Goal: Task Accomplishment & Management: Manage account settings

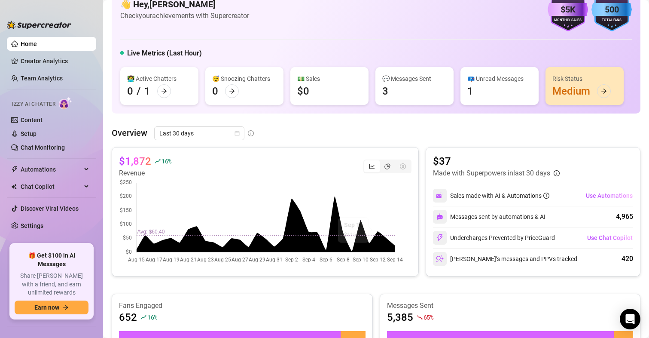
scroll to position [43, 0]
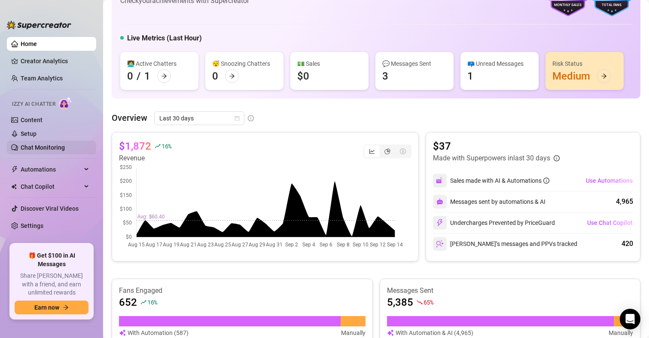
click at [35, 146] on link "Chat Monitoring" at bounding box center [43, 147] width 44 height 7
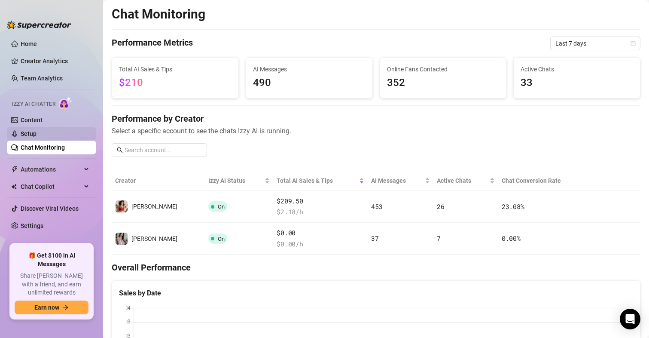
click at [30, 131] on link "Setup" at bounding box center [29, 133] width 16 height 7
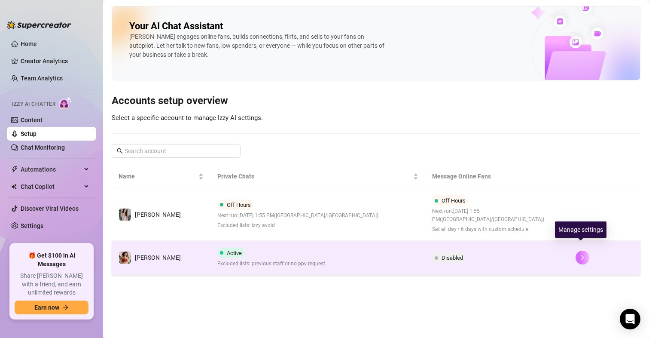
click at [577, 250] on button "button" at bounding box center [583, 257] width 14 height 14
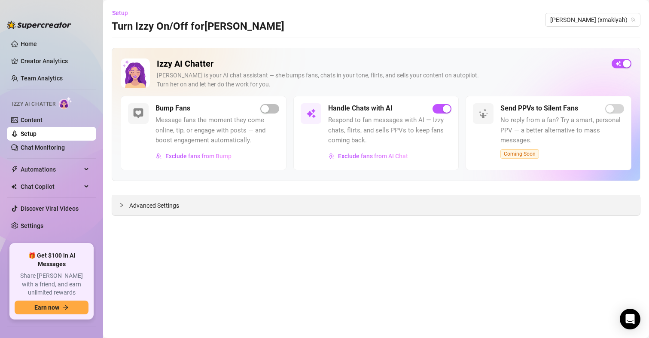
click at [161, 208] on span "Advanced Settings" at bounding box center [154, 205] width 50 height 9
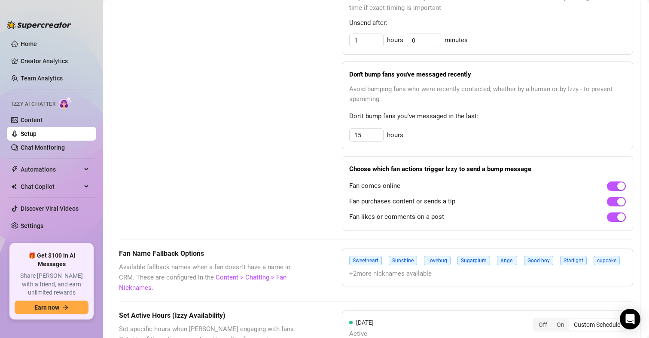
scroll to position [387, 0]
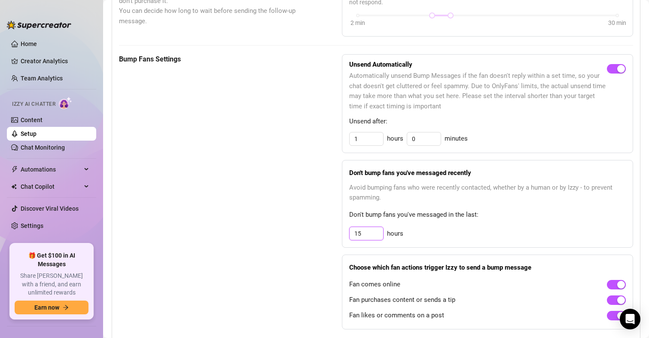
click at [371, 235] on input "15" at bounding box center [367, 233] width 34 height 13
type input "100"
click at [224, 225] on div "Bump Fans Settings" at bounding box center [209, 191] width 180 height 275
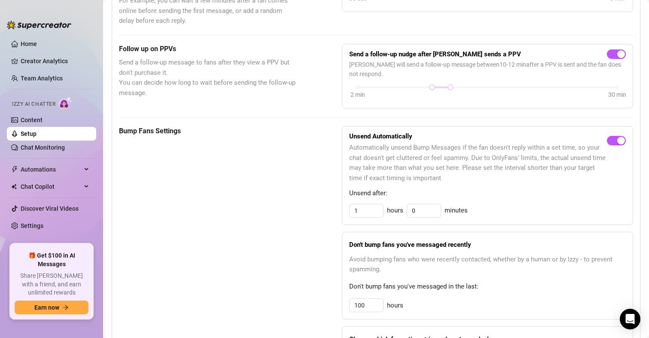
scroll to position [430, 0]
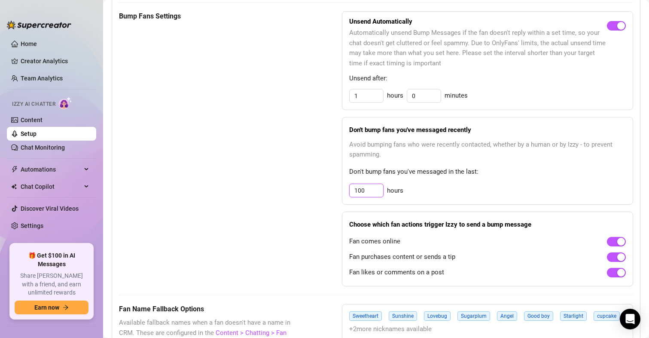
drag, startPoint x: 365, startPoint y: 190, endPoint x: 305, endPoint y: 196, distance: 60.0
click at [309, 193] on div "Bump Fans Settings Unsend Automatically Automatically unsend Bump Messages if t…" at bounding box center [376, 148] width 514 height 275
type input "288"
click at [300, 198] on div "Bump Fans Settings Unsend Automatically Automatically unsend Bump Messages if t…" at bounding box center [376, 148] width 514 height 275
drag, startPoint x: 367, startPoint y: 193, endPoint x: 270, endPoint y: 201, distance: 97.4
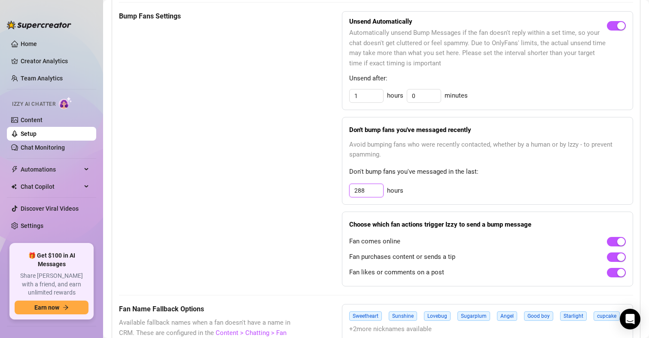
click at [278, 198] on div "Bump Fans Settings Unsend Automatically Automatically unsend Bump Messages if t…" at bounding box center [376, 148] width 514 height 275
type input "1440"
click at [256, 205] on div "Bump Fans Settings" at bounding box center [209, 148] width 180 height 275
drag, startPoint x: 368, startPoint y: 192, endPoint x: 294, endPoint y: 192, distance: 74.3
click at [296, 192] on div "Bump Fans Settings Unsend Automatically Automatically unsend Bump Messages if t…" at bounding box center [376, 148] width 514 height 275
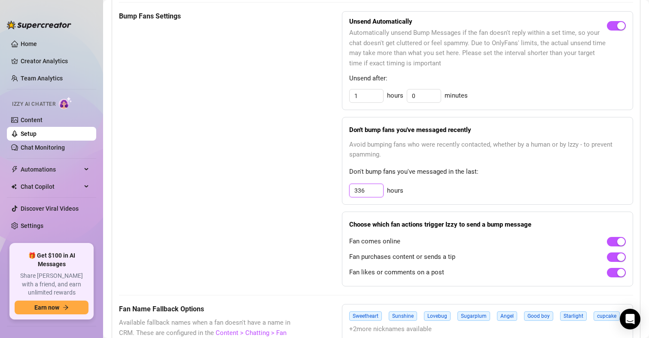
type input "336"
click at [293, 191] on div "Bump Fans Settings" at bounding box center [209, 148] width 180 height 275
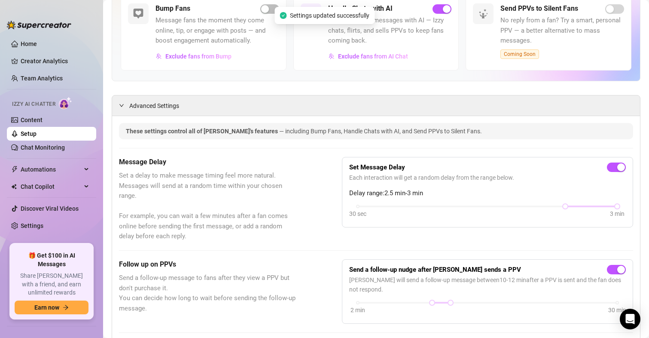
scroll to position [0, 0]
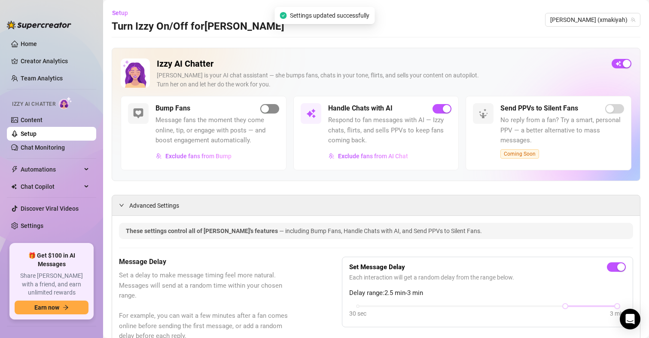
click at [268, 108] on span "button" at bounding box center [269, 108] width 19 height 9
click at [613, 21] on span "[PERSON_NAME] (xmakiyah)" at bounding box center [592, 19] width 85 height 13
click at [600, 21] on span "[PERSON_NAME] (xmakiyah)" at bounding box center [592, 19] width 85 height 13
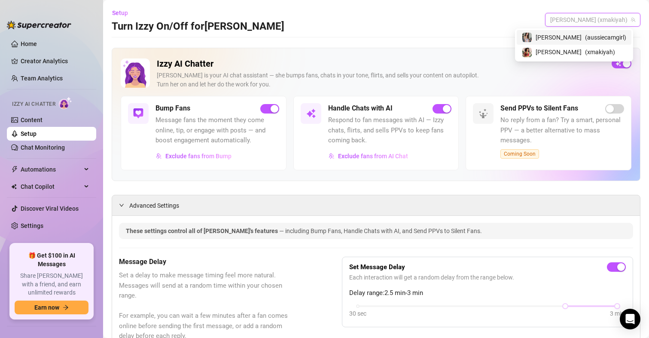
click at [582, 37] on div "[PERSON_NAME] ( aussiecamgirl )" at bounding box center [574, 37] width 104 height 10
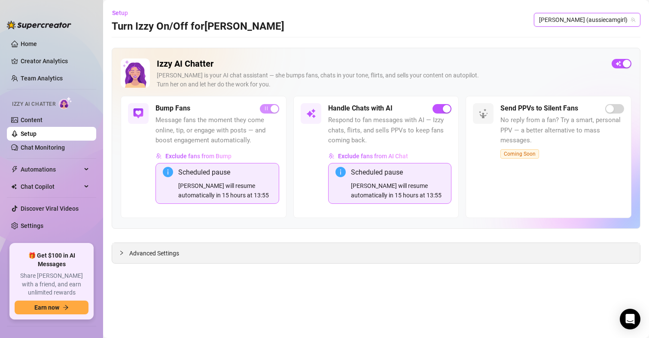
click at [168, 250] on span "Advanced Settings" at bounding box center [154, 252] width 50 height 9
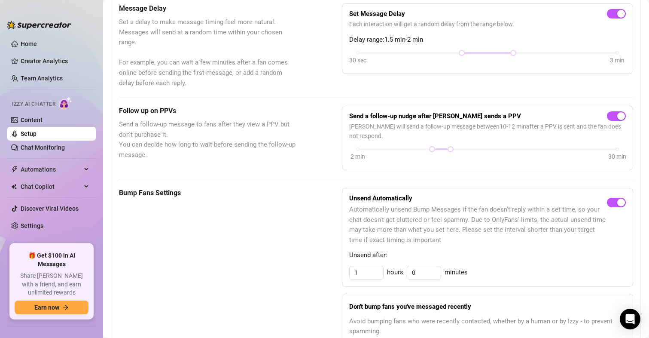
scroll to position [387, 0]
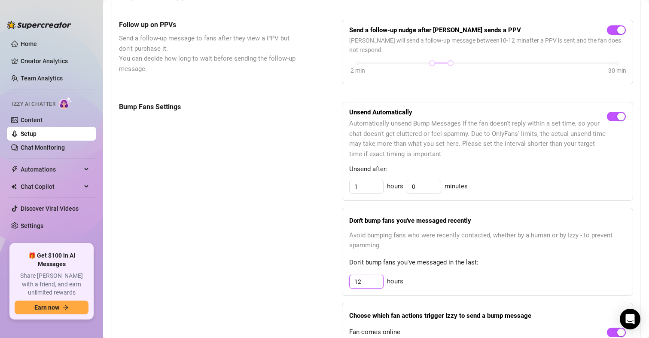
drag, startPoint x: 357, startPoint y: 283, endPoint x: 287, endPoint y: 288, distance: 71.0
click at [298, 284] on div "Bump Fans Settings Unsend Automatically Automatically unsend Bump Messages if t…" at bounding box center [376, 239] width 514 height 275
type input "72"
click at [287, 287] on div "Bump Fans Settings" at bounding box center [209, 239] width 180 height 275
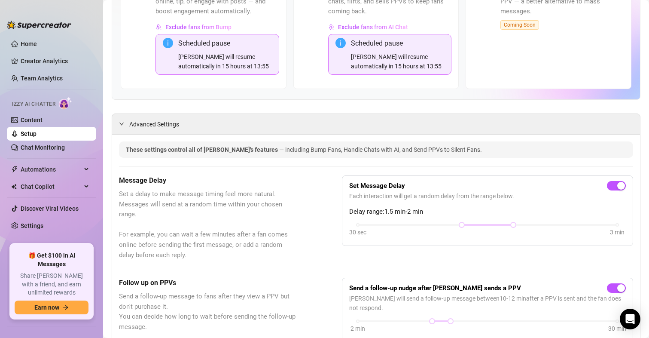
scroll to position [0, 0]
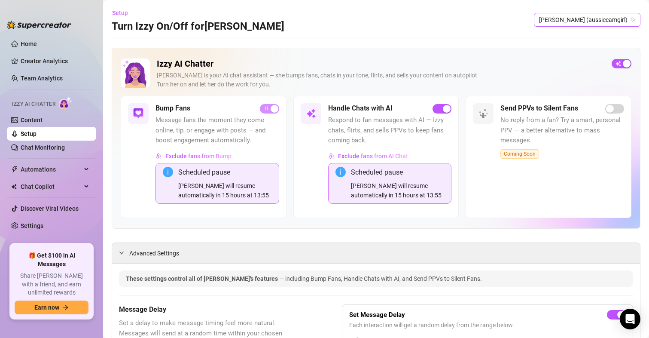
click at [604, 19] on span "[PERSON_NAME] (aussiecamgirl)" at bounding box center [587, 19] width 96 height 13
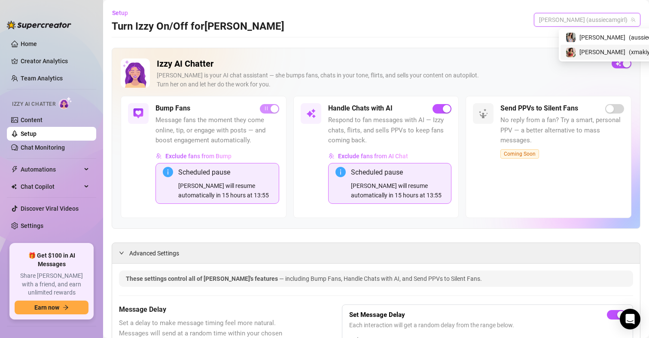
click at [591, 55] on span "[PERSON_NAME]" at bounding box center [603, 51] width 46 height 9
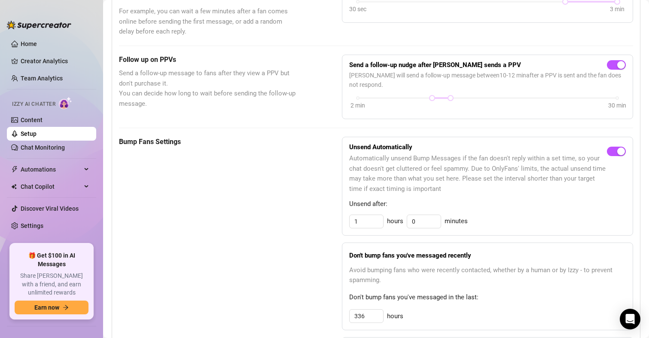
scroll to position [430, 0]
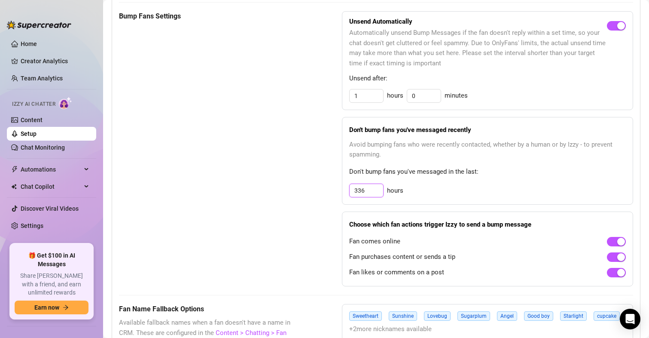
drag, startPoint x: 365, startPoint y: 193, endPoint x: 319, endPoint y: 192, distance: 46.0
click at [319, 192] on div "Bump Fans Settings Unsend Automatically Automatically unsend Bump Messages if t…" at bounding box center [376, 148] width 514 height 275
type input "168"
click at [264, 200] on div "Bump Fans Settings" at bounding box center [209, 148] width 180 height 275
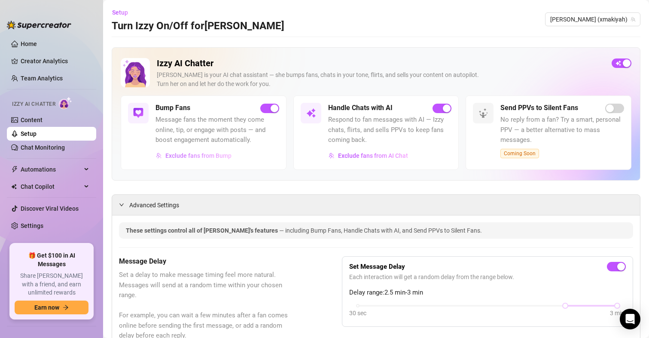
scroll to position [0, 0]
click at [186, 156] on span "Exclude fans from Bump" at bounding box center [198, 156] width 66 height 7
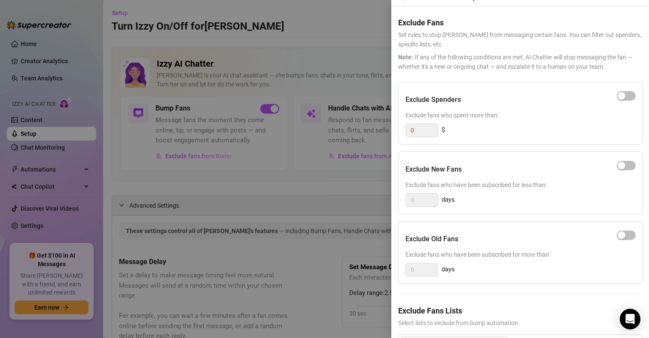
scroll to position [60, 0]
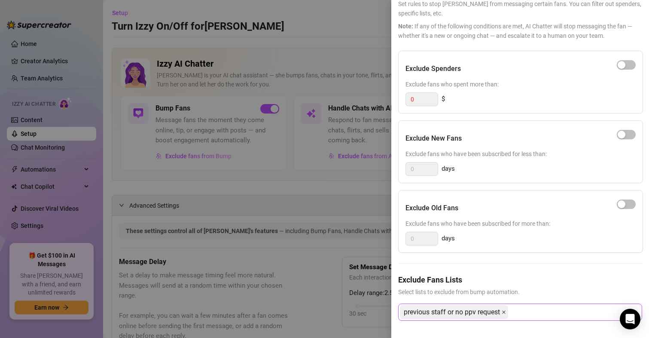
click at [506, 310] on icon "close" at bounding box center [504, 312] width 4 height 4
click at [317, 191] on div at bounding box center [324, 169] width 649 height 338
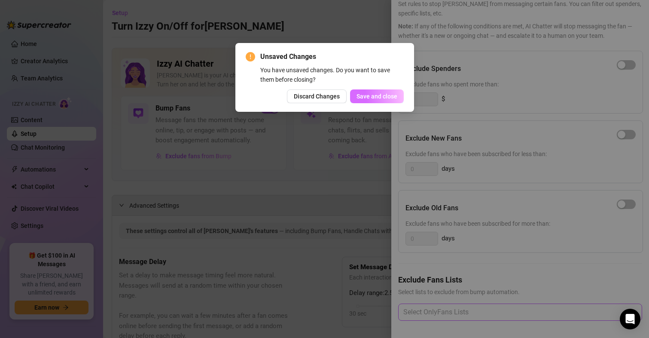
click at [387, 99] on span "Save and close" at bounding box center [377, 96] width 41 height 7
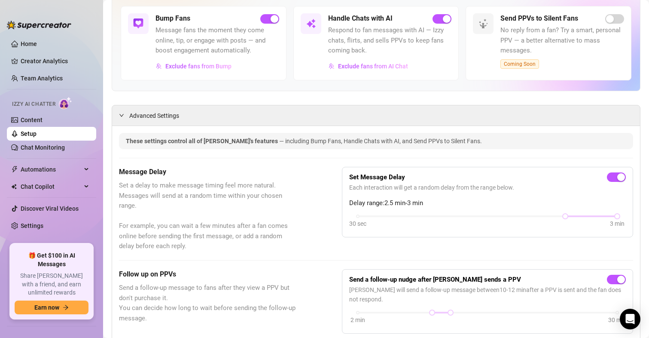
scroll to position [172, 0]
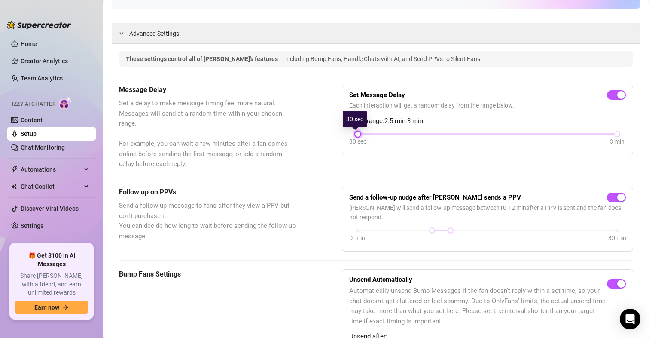
drag, startPoint x: 556, startPoint y: 134, endPoint x: 364, endPoint y: 139, distance: 192.1
click at [364, 139] on div "30 sec 3 min" at bounding box center [487, 139] width 277 height 16
drag, startPoint x: 603, startPoint y: 135, endPoint x: 612, endPoint y: 135, distance: 9.0
click at [615, 135] on div at bounding box center [617, 134] width 4 height 4
click at [315, 95] on div "Message Delay Set a delay to make message timing feel more natural. Messages wi…" at bounding box center [376, 127] width 514 height 85
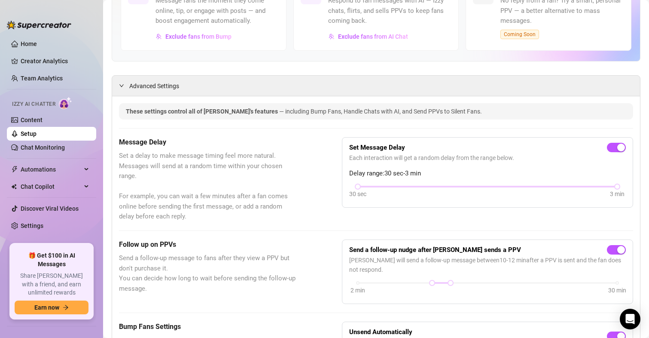
scroll to position [0, 0]
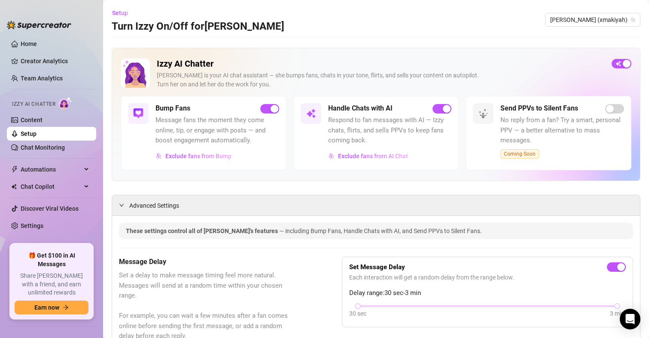
click at [580, 27] on div "Setup Turn Izzy On/Off for [PERSON_NAME] (xmakiyah)" at bounding box center [376, 19] width 529 height 27
click at [583, 24] on span "[PERSON_NAME] (xmakiyah)" at bounding box center [592, 19] width 85 height 13
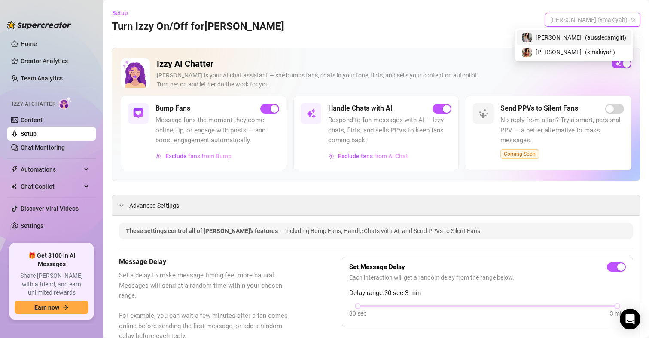
click at [577, 35] on span "[PERSON_NAME]" at bounding box center [559, 37] width 46 height 9
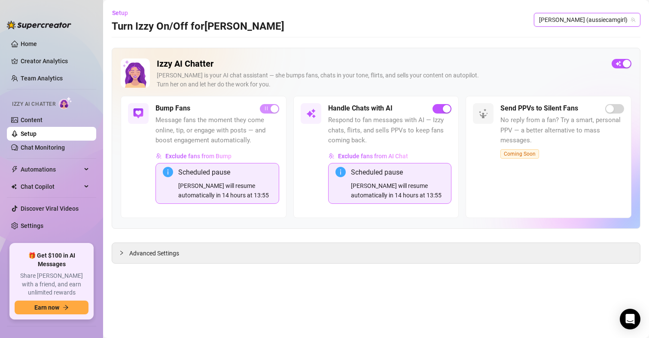
click at [175, 241] on div "Izzy AI Chatter [PERSON_NAME] is your AI chat assistant — she bumps fans, chats…" at bounding box center [376, 156] width 529 height 216
click at [174, 260] on div "Advanced Settings" at bounding box center [376, 253] width 528 height 20
click at [174, 255] on span "Advanced Settings" at bounding box center [154, 252] width 50 height 9
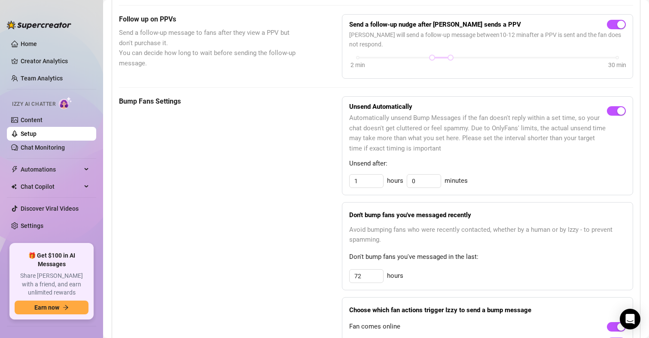
scroll to position [430, 0]
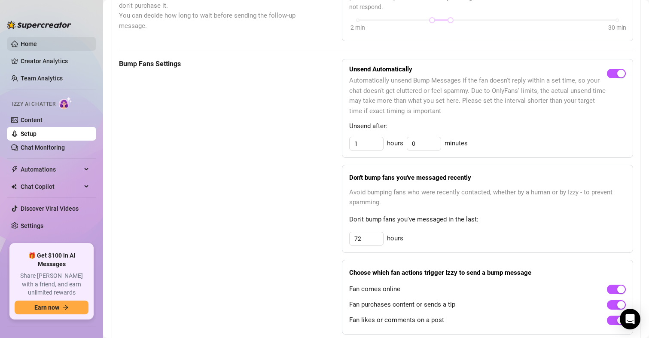
click at [26, 42] on link "Home" at bounding box center [29, 43] width 16 height 7
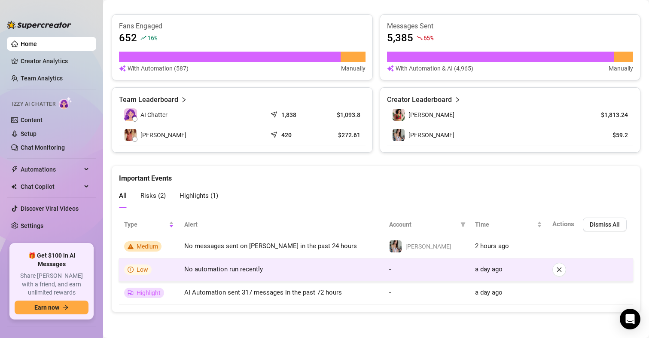
click at [491, 272] on span "a day ago" at bounding box center [488, 269] width 27 height 8
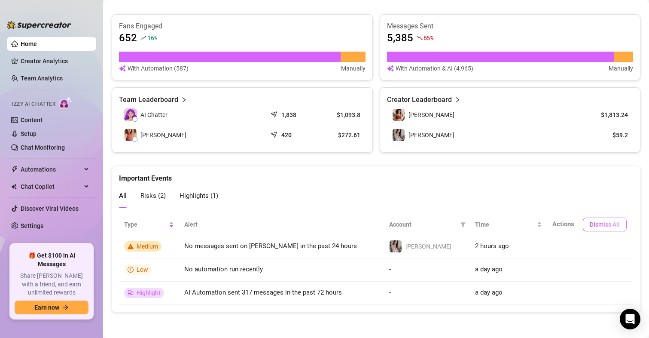
click at [595, 223] on span "Dismiss All" at bounding box center [605, 224] width 30 height 7
click at [204, 195] on span "Highlights ( 1 )" at bounding box center [199, 196] width 39 height 8
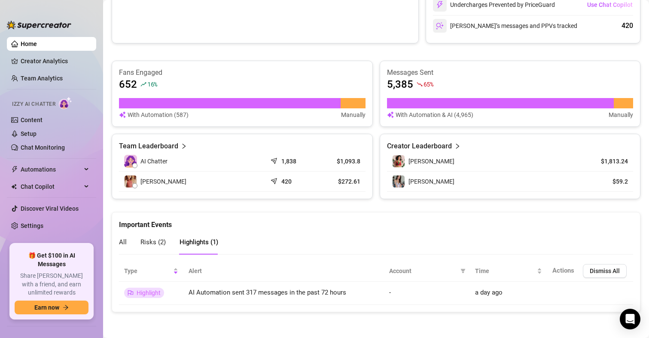
click at [159, 242] on span "Risks ( 2 )" at bounding box center [152, 242] width 25 height 8
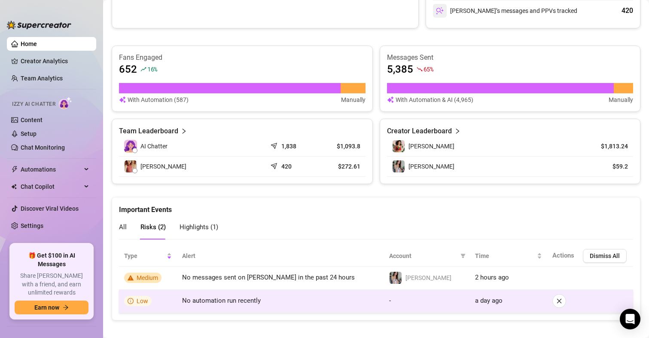
scroll to position [284, 0]
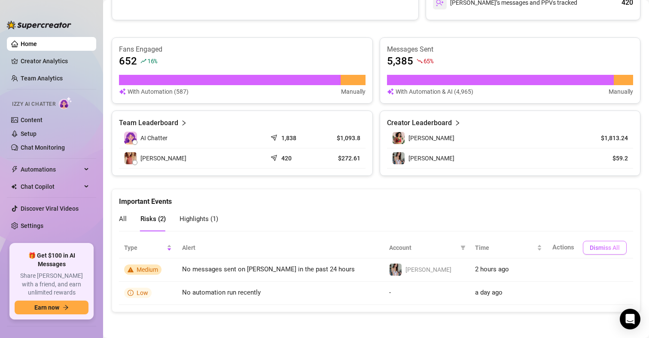
click at [595, 246] on span "Dismiss All" at bounding box center [605, 247] width 30 height 7
click at [40, 120] on link "Content" at bounding box center [32, 119] width 22 height 7
